Goal: Information Seeking & Learning: Learn about a topic

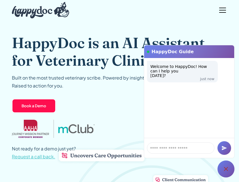
click at [222, 9] on div "menu" at bounding box center [223, 10] width 14 height 14
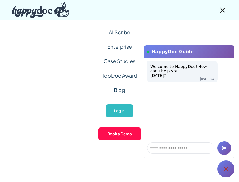
click at [227, 170] on icon at bounding box center [226, 169] width 7 height 7
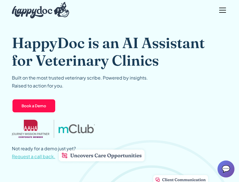
click at [219, 8] on div "menu" at bounding box center [223, 10] width 14 height 14
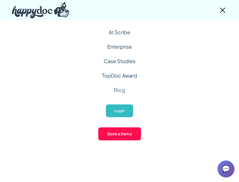
click at [121, 91] on link "Blog" at bounding box center [119, 90] width 11 height 14
